Goal: Find specific page/section: Find specific page/section

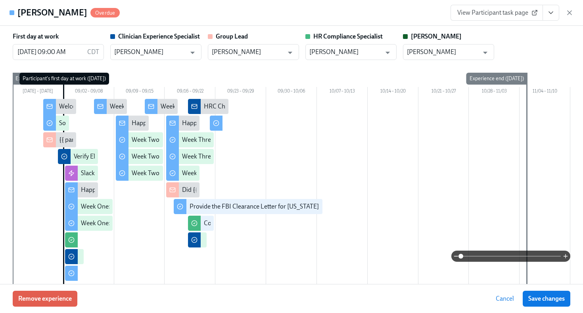
scroll to position [170, 0]
click at [571, 11] on icon "button" at bounding box center [570, 13] width 4 height 4
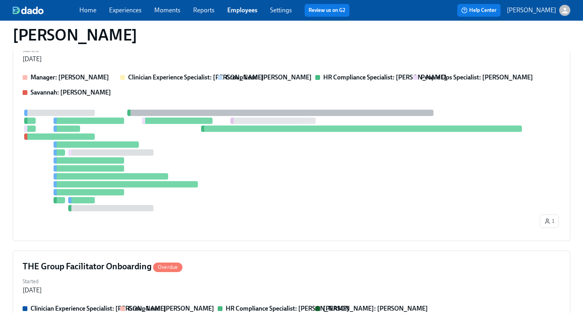
click at [242, 16] on div "Home Experiences Moments Reports Employees Settings Review us on G2" at bounding box center [217, 10] width 276 height 13
click at [243, 10] on link "Employees" at bounding box center [242, 10] width 30 height 8
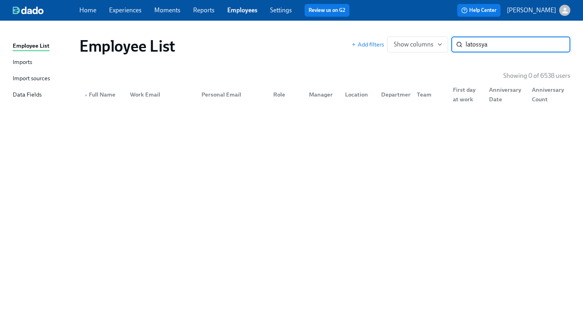
click at [494, 43] on input "latossya" at bounding box center [518, 44] width 105 height 16
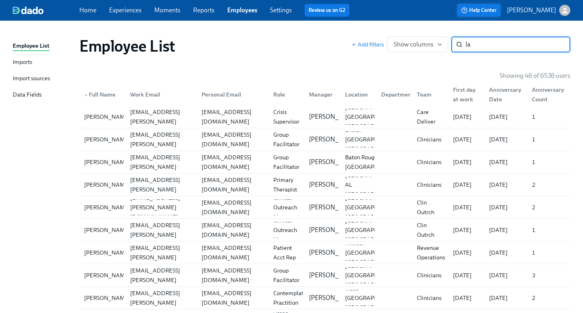
type input "l"
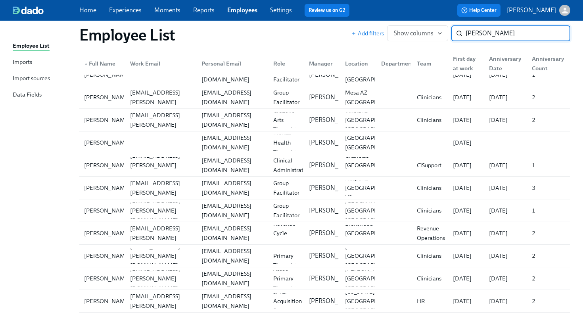
scroll to position [696, 0]
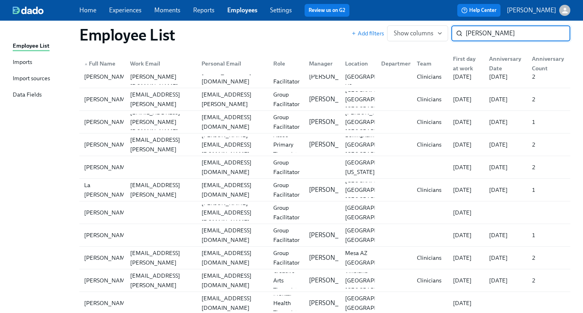
type input "[PERSON_NAME]"
click at [247, 10] on link "Employees" at bounding box center [242, 10] width 30 height 8
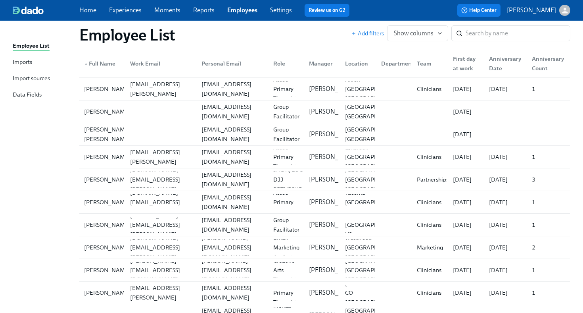
scroll to position [96, 0]
click at [239, 10] on link "Employees" at bounding box center [242, 10] width 30 height 8
click at [472, 39] on input "search" at bounding box center [518, 33] width 105 height 16
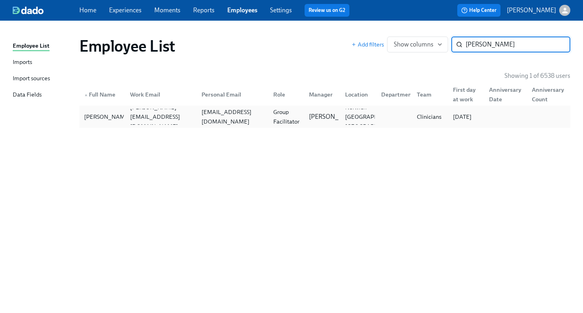
type input "[PERSON_NAME]"
click at [271, 124] on div "Group Facilitator" at bounding box center [286, 116] width 33 height 19
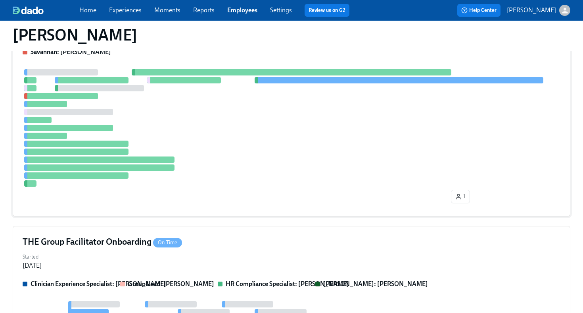
scroll to position [290, 0]
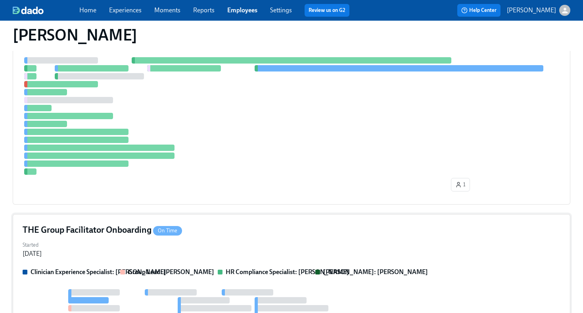
click at [250, 240] on div "Started [DATE]" at bounding box center [292, 248] width 538 height 19
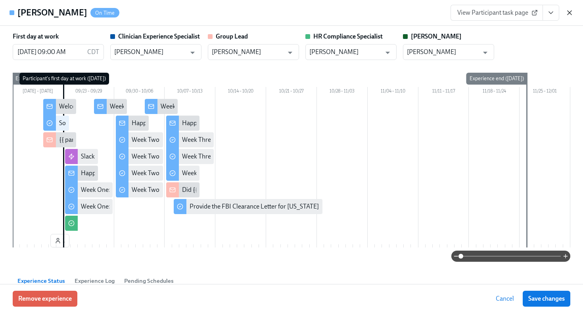
click at [570, 13] on icon "button" at bounding box center [570, 13] width 8 height 8
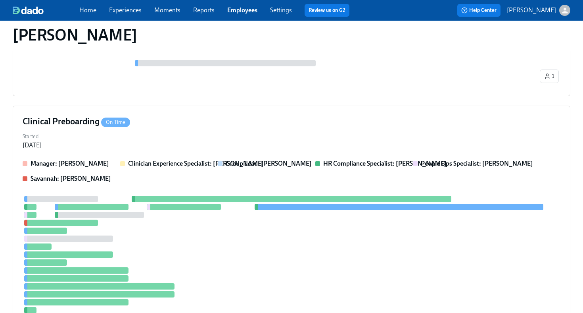
scroll to position [0, 0]
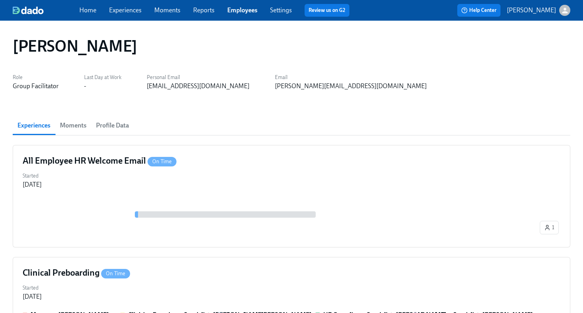
click at [248, 9] on link "Employees" at bounding box center [242, 10] width 30 height 8
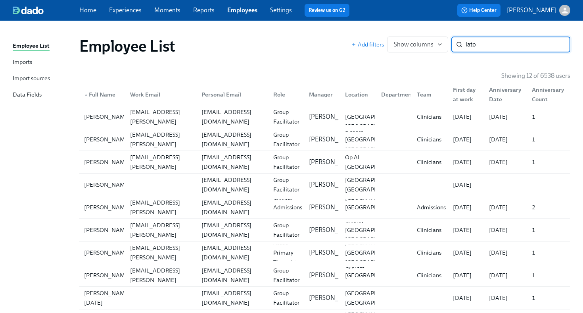
click at [480, 41] on input "lato" at bounding box center [518, 44] width 105 height 16
paste input "ssyawilliams"
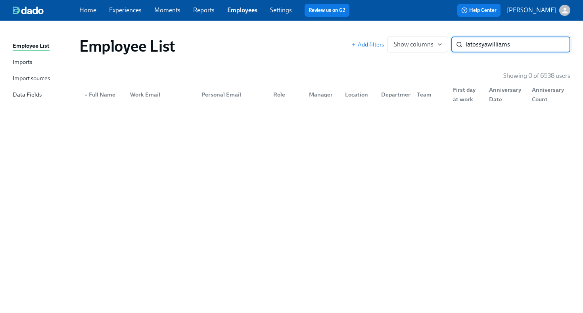
type input "latossyawilliams"
click at [184, 15] on div "Home Experiences Moments Reports Employees Settings Review us on G2" at bounding box center [217, 10] width 276 height 13
click at [121, 13] on link "Experiences" at bounding box center [125, 10] width 33 height 8
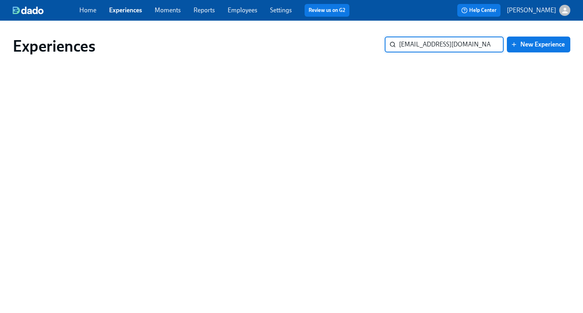
type input "[EMAIL_ADDRESS][DOMAIN_NAME]"
click at [414, 44] on input "[EMAIL_ADDRESS][DOMAIN_NAME]" at bounding box center [451, 44] width 105 height 16
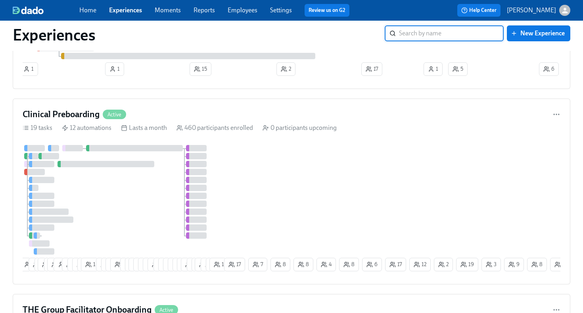
scroll to position [776, 0]
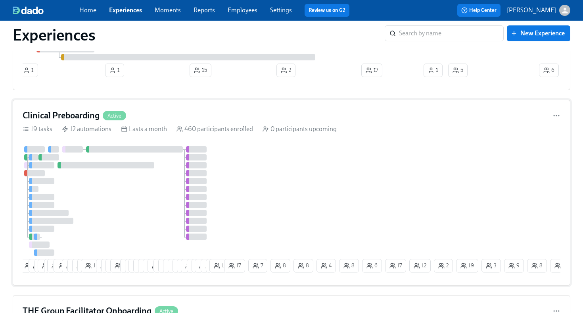
click at [252, 201] on div "8 2 11 2 16 3 18 1 12 6 6 3 14 9 1 6 8 5 2 23 21 14 11 12 3 3 4 7 3 6 24 3 2 19…" at bounding box center [292, 210] width 538 height 129
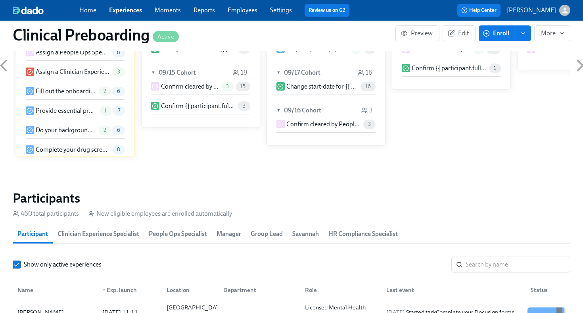
scroll to position [908, 0]
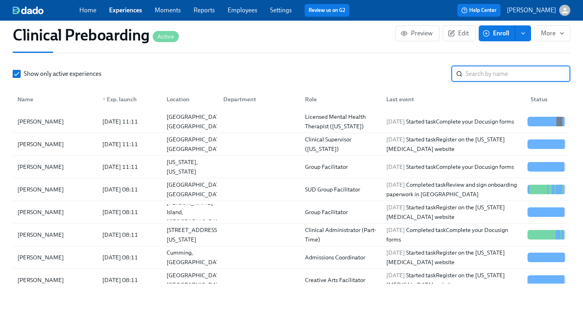
click at [476, 70] on input "search" at bounding box center [518, 74] width 105 height 16
paste input "latossyawilliams"
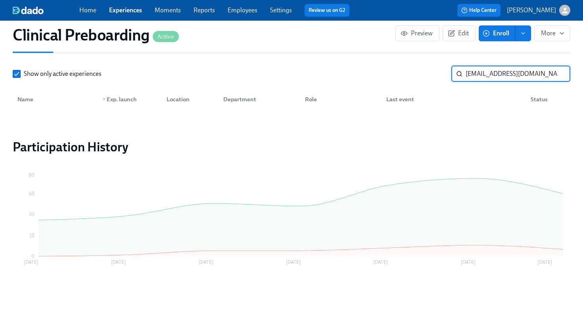
type input "[EMAIL_ADDRESS][DOMAIN_NAME]"
